Goal: Task Accomplishment & Management: Manage account settings

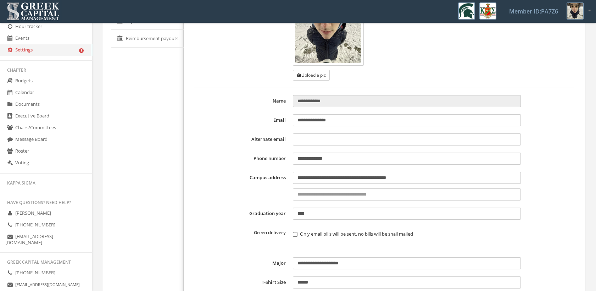
scroll to position [46, 0]
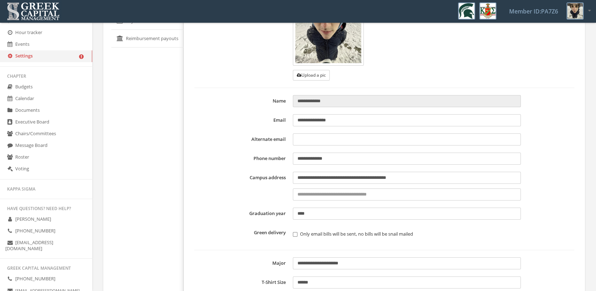
click at [30, 158] on link "Roster" at bounding box center [46, 157] width 92 height 12
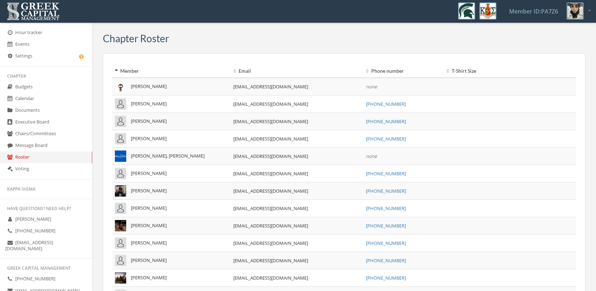
click at [133, 85] on span "[PERSON_NAME]" at bounding box center [149, 86] width 36 height 6
drag, startPoint x: 131, startPoint y: 85, endPoint x: 171, endPoint y: 101, distance: 43.3
drag, startPoint x: 171, startPoint y: 101, endPoint x: 256, endPoint y: 33, distance: 108.9
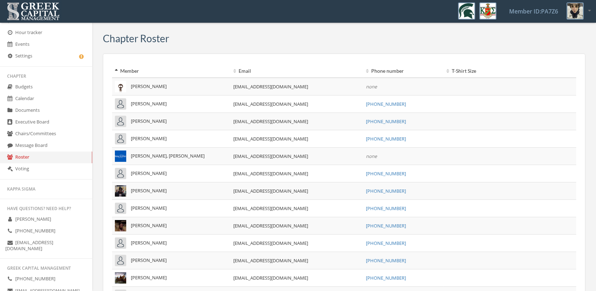
click at [581, 10] on img at bounding box center [574, 10] width 17 height 17
click at [567, 29] on link "My account" at bounding box center [567, 29] width 51 height 11
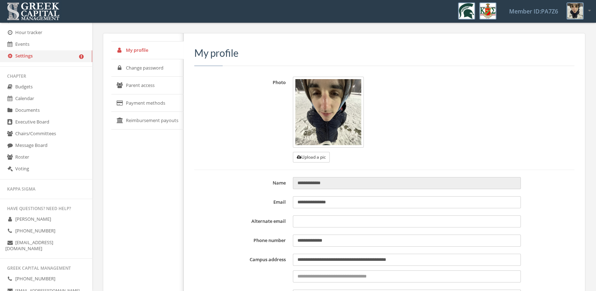
click at [157, 88] on link "Parent access" at bounding box center [147, 86] width 72 height 18
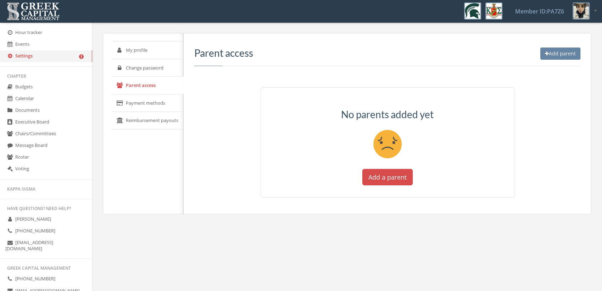
click at [162, 117] on link "Reimbursement payouts" at bounding box center [147, 121] width 72 height 18
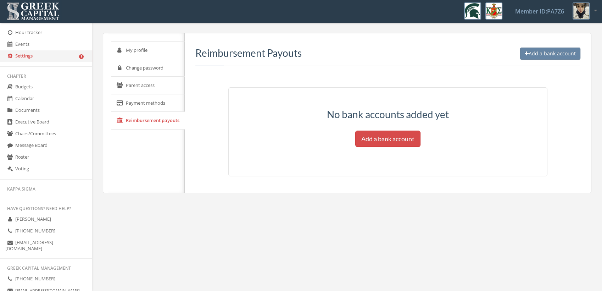
click at [157, 98] on link "Payment methods" at bounding box center [147, 103] width 73 height 18
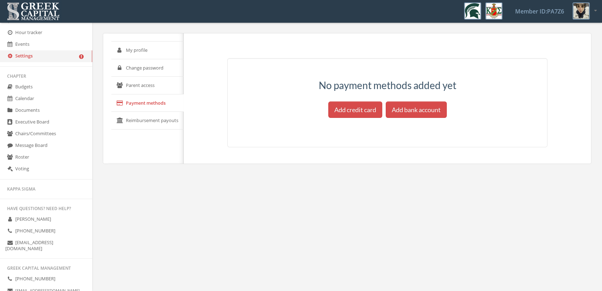
click at [138, 46] on link "My profile" at bounding box center [147, 50] width 72 height 18
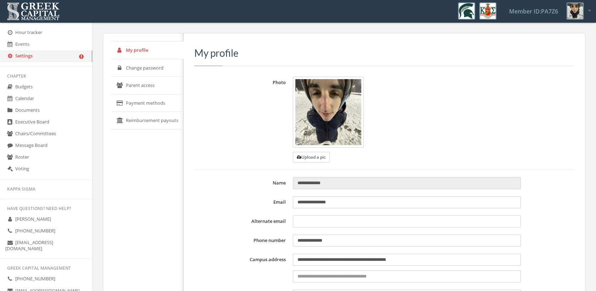
click at [74, 50] on link "Events" at bounding box center [46, 45] width 92 height 12
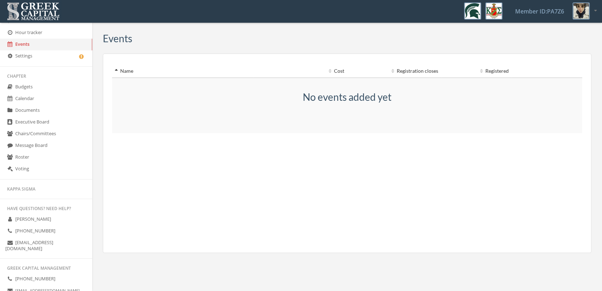
click at [62, 55] on link "Settings" at bounding box center [46, 56] width 92 height 12
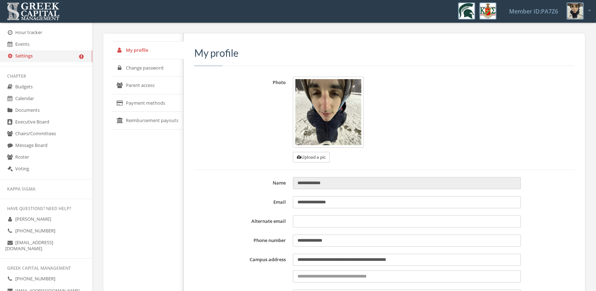
click at [105, 152] on div "**********" at bounding box center [344, 219] width 482 height 373
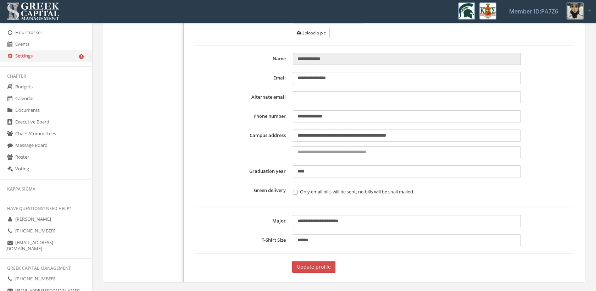
click at [417, 208] on form "**********" at bounding box center [384, 113] width 380 height 320
drag, startPoint x: 363, startPoint y: 218, endPoint x: 150, endPoint y: 201, distance: 213.3
click at [150, 201] on div "**********" at bounding box center [343, 95] width 471 height 372
click at [355, 242] on input "******" at bounding box center [407, 240] width 228 height 12
drag, startPoint x: 343, startPoint y: 242, endPoint x: 242, endPoint y: 220, distance: 103.5
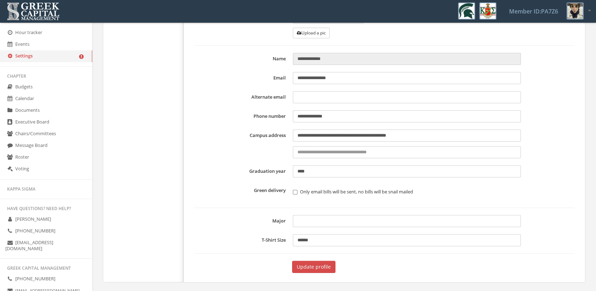
click at [242, 220] on form "**********" at bounding box center [384, 113] width 380 height 320
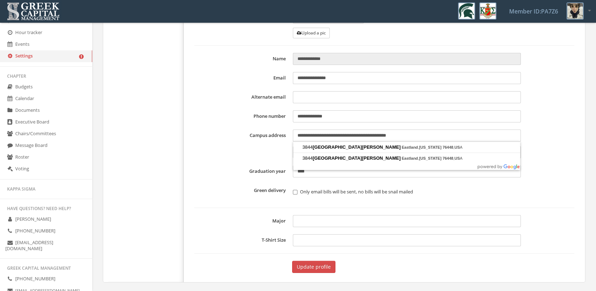
drag, startPoint x: 432, startPoint y: 134, endPoint x: 141, endPoint y: 113, distance: 291.4
click at [141, 113] on div "**********" at bounding box center [343, 95] width 471 height 372
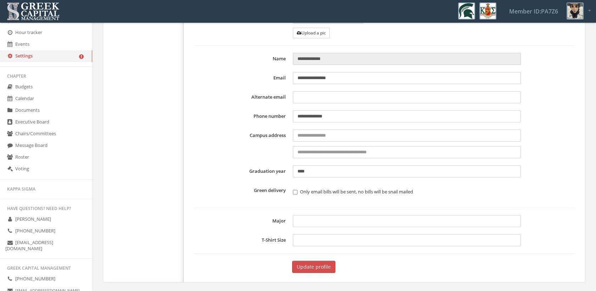
drag, startPoint x: 336, startPoint y: 118, endPoint x: 254, endPoint y: 112, distance: 82.1
click at [254, 112] on div "**********" at bounding box center [384, 116] width 380 height 12
type input "**********"
drag, startPoint x: 333, startPoint y: 172, endPoint x: 291, endPoint y: 172, distance: 42.5
click at [291, 172] on div "Graduation year ****" at bounding box center [384, 171] width 380 height 12
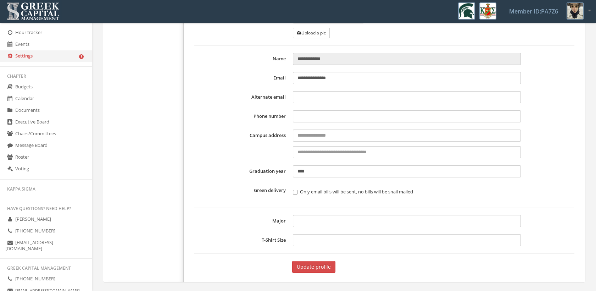
type input "****"
drag, startPoint x: 382, startPoint y: 76, endPoint x: 275, endPoint y: 81, distance: 107.8
click at [275, 81] on div "**********" at bounding box center [384, 78] width 380 height 12
click at [312, 264] on button "Update profile" at bounding box center [313, 266] width 43 height 12
type input "**********"
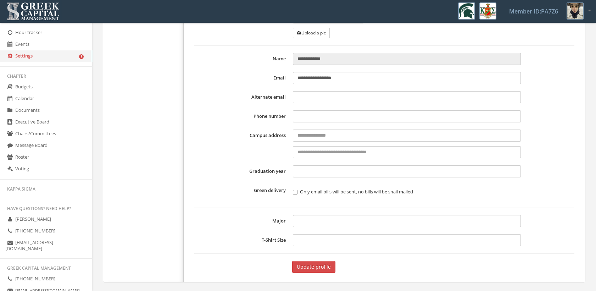
click at [324, 264] on button "Update profile" at bounding box center [313, 266] width 43 height 12
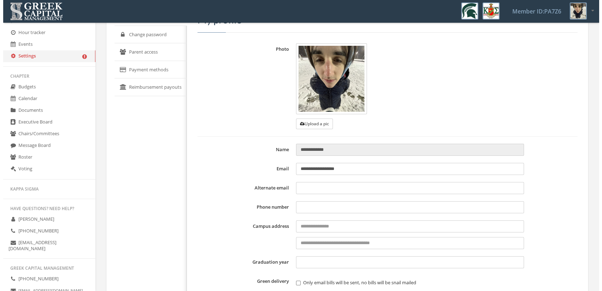
scroll to position [0, 0]
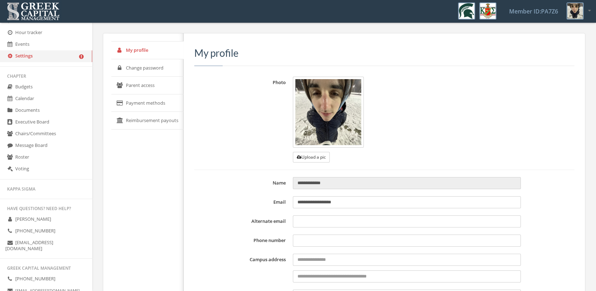
click at [150, 68] on link "Change password" at bounding box center [147, 68] width 72 height 18
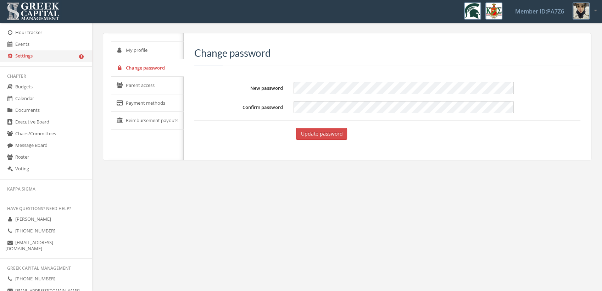
click at [153, 85] on link "Parent access" at bounding box center [147, 86] width 72 height 18
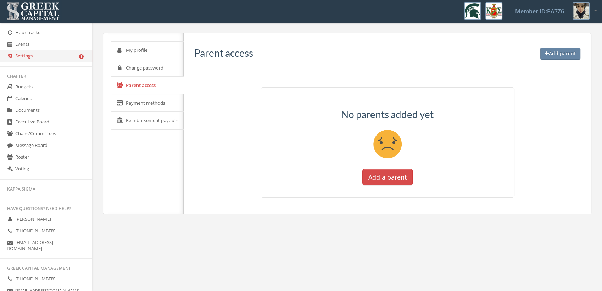
click at [153, 101] on link "Payment methods" at bounding box center [147, 103] width 72 height 18
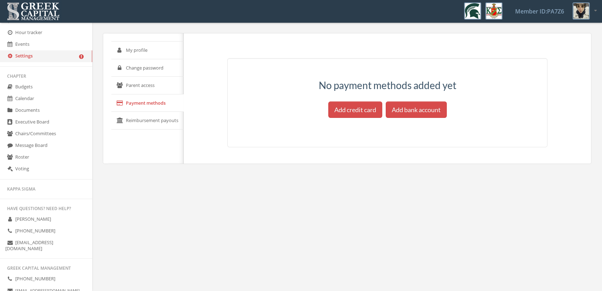
click at [147, 123] on link "Reimbursement payouts" at bounding box center [147, 121] width 72 height 18
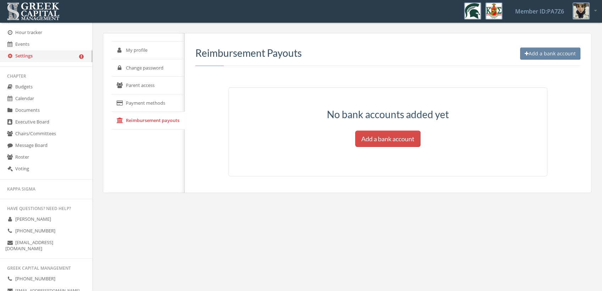
click at [547, 13] on link "Member ID: PA7Z6" at bounding box center [539, 11] width 66 height 22
click at [595, 10] on icon at bounding box center [595, 10] width 2 height 5
click at [591, 7] on div at bounding box center [584, 10] width 24 height 17
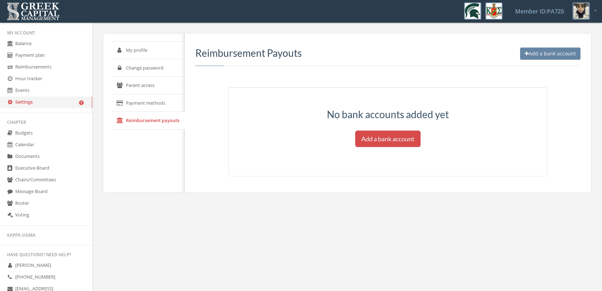
click at [35, 41] on link "Balance" at bounding box center [46, 44] width 92 height 12
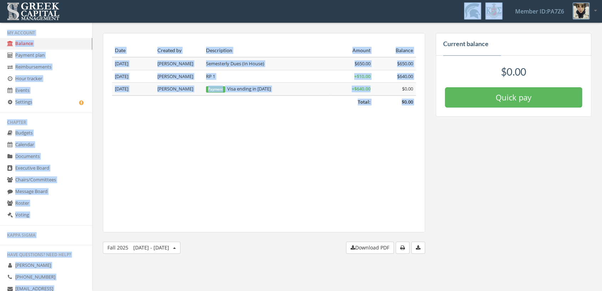
drag, startPoint x: 400, startPoint y: 87, endPoint x: 322, endPoint y: 16, distance: 104.8
click at [322, 16] on div "My account Logout Toggle search Member ID: PA7Z6 My account Logout Member ID: P…" at bounding box center [301, 119] width 602 height 238
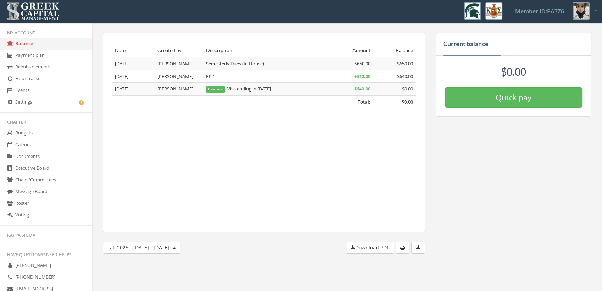
drag, startPoint x: 322, startPoint y: 16, endPoint x: 310, endPoint y: 167, distance: 151.5
click at [310, 167] on div "Date Created by Description Amount Balance Total: $0.00 [DATE] [PERSON_NAME], B…" at bounding box center [264, 132] width 322 height 199
click at [169, 247] on button "Fall [DATE] - [DATE]" at bounding box center [142, 247] width 78 height 12
click at [154, 180] on link "Spring 2025" at bounding box center [152, 183] width 51 height 11
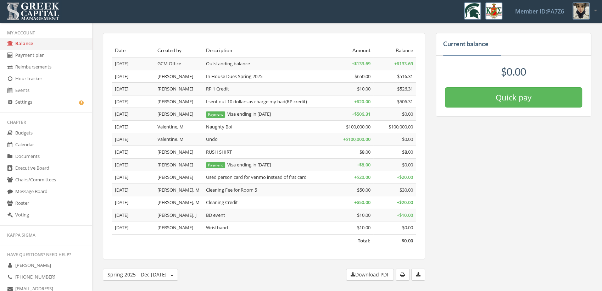
click at [37, 133] on link "Budgets" at bounding box center [46, 133] width 92 height 12
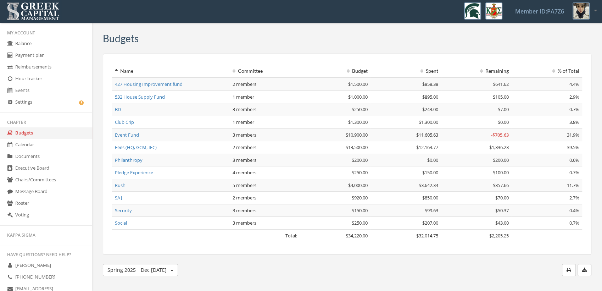
click at [39, 147] on link "Calendar" at bounding box center [46, 145] width 92 height 12
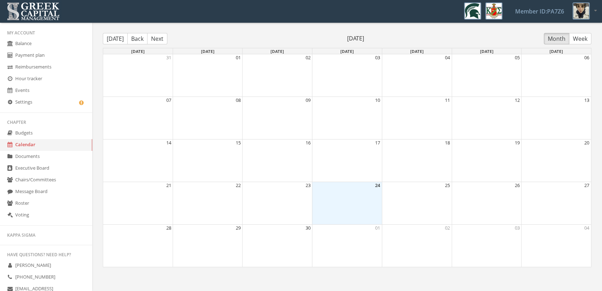
click at [38, 156] on link "Documents" at bounding box center [46, 157] width 92 height 12
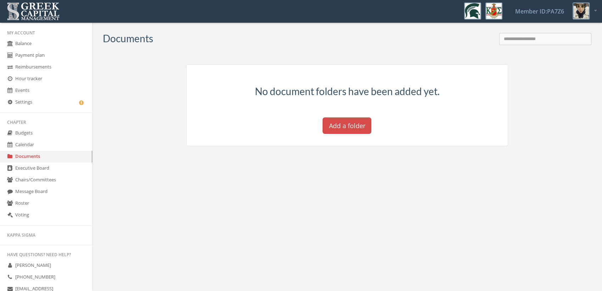
click at [37, 169] on link "Executive Board" at bounding box center [46, 168] width 92 height 12
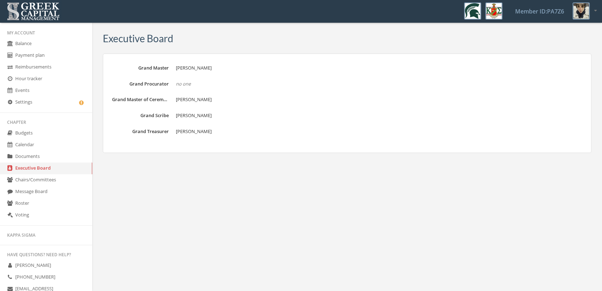
click at [60, 174] on link "Executive Board" at bounding box center [46, 168] width 92 height 12
click at [55, 177] on link "Chairs/Committees" at bounding box center [46, 180] width 92 height 12
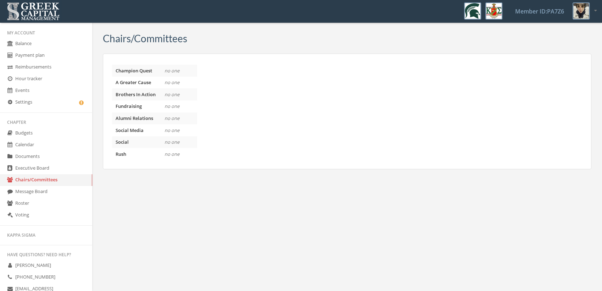
drag, startPoint x: 139, startPoint y: 62, endPoint x: 222, endPoint y: 165, distance: 132.1
click at [222, 165] on div "Champion Quest no one A Greater Cause no one Brothers In Action no one Fundrais…" at bounding box center [347, 112] width 488 height 116
click at [30, 189] on link "Message Board" at bounding box center [46, 192] width 92 height 12
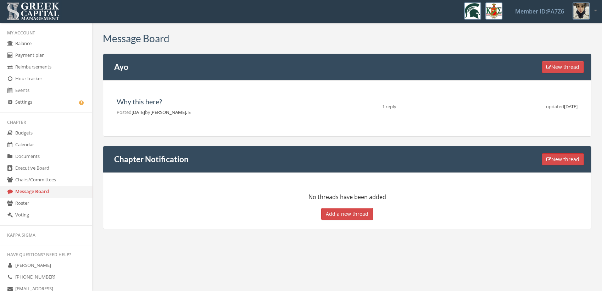
click at [58, 212] on link "Voting" at bounding box center [46, 215] width 92 height 12
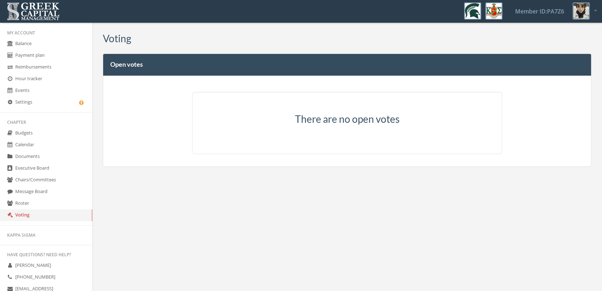
click at [60, 201] on link "Roster" at bounding box center [46, 203] width 92 height 12
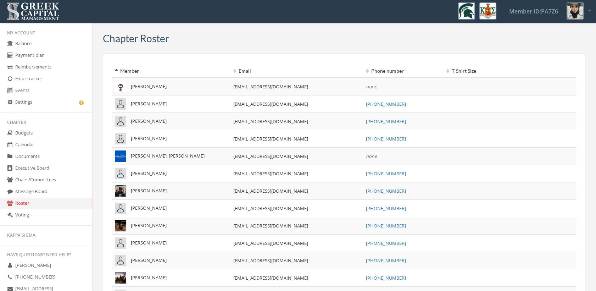
click at [30, 65] on link "Reimbursements" at bounding box center [46, 67] width 92 height 12
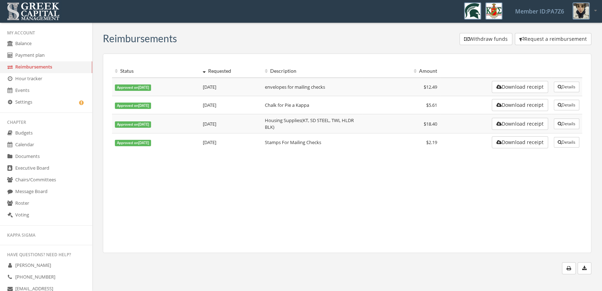
click at [464, 37] on icon "button" at bounding box center [466, 39] width 5 height 5
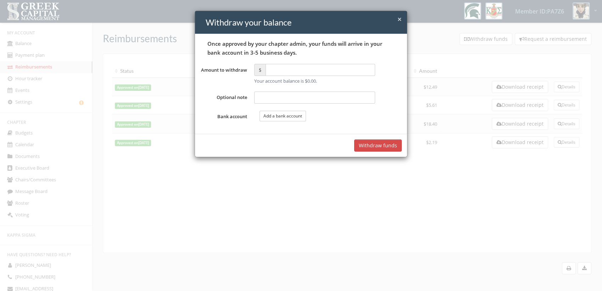
click at [398, 19] on span "×" at bounding box center [399, 19] width 4 height 10
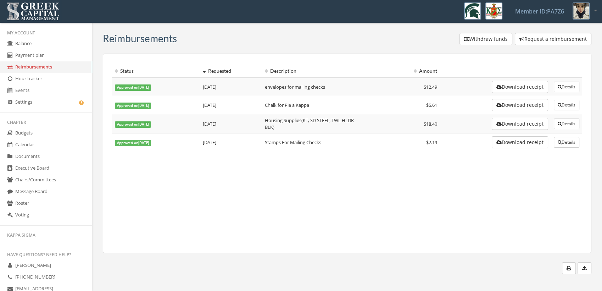
click at [46, 108] on link "Settings" at bounding box center [46, 102] width 92 height 12
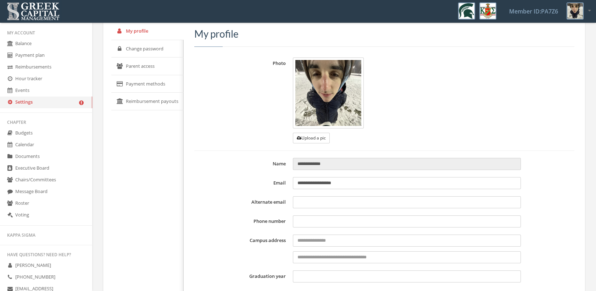
scroll to position [16, 0]
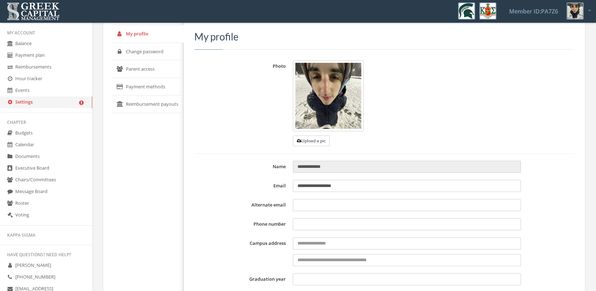
click at [177, 51] on link "Change password" at bounding box center [147, 52] width 72 height 18
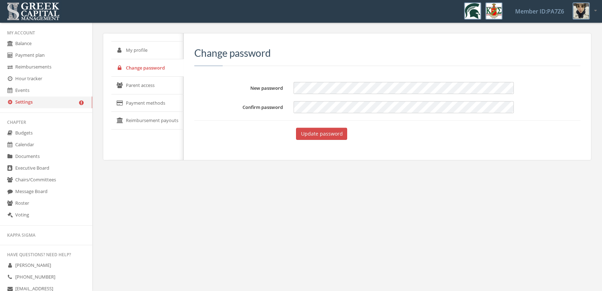
click at [158, 93] on link "Parent access" at bounding box center [147, 86] width 72 height 18
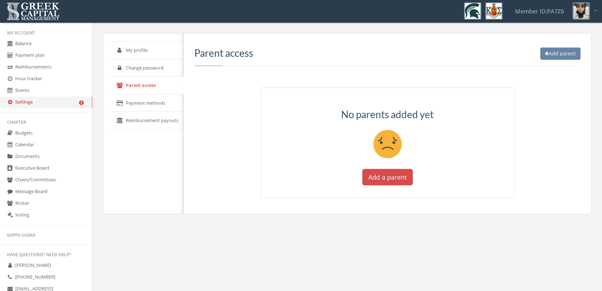
click at [157, 97] on link "Payment methods" at bounding box center [147, 103] width 72 height 18
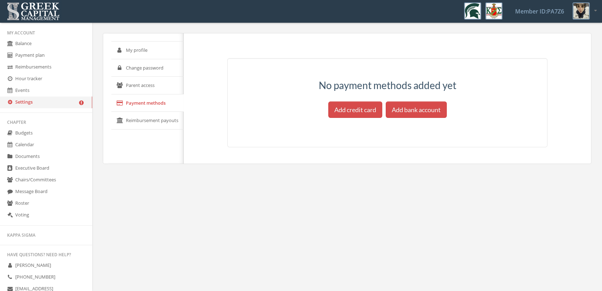
click at [152, 112] on link "Reimbursement payouts" at bounding box center [147, 121] width 72 height 18
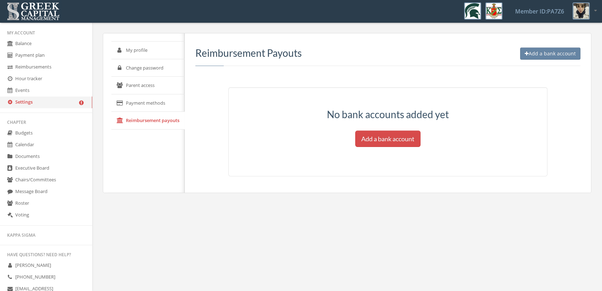
click at [60, 89] on link "Events" at bounding box center [46, 91] width 92 height 12
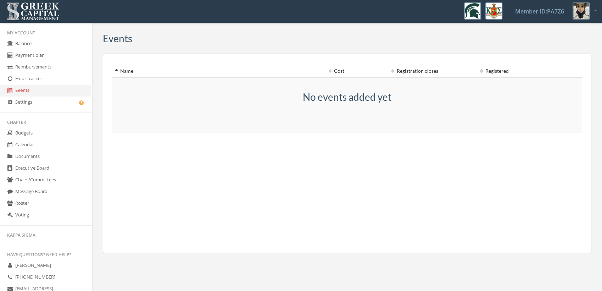
click at [64, 67] on link "Reimbursements" at bounding box center [46, 67] width 92 height 12
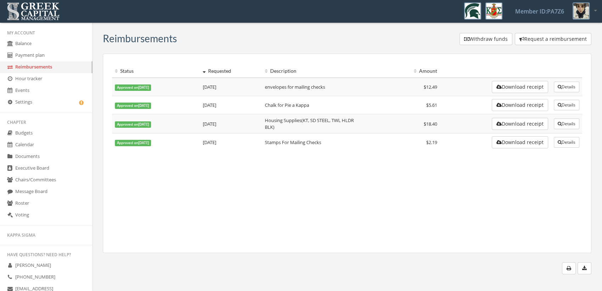
click at [61, 49] on link "Balance" at bounding box center [46, 44] width 92 height 12
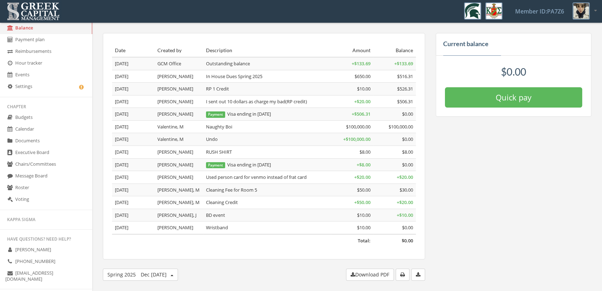
scroll to position [31, 0]
